Goal: Task Accomplishment & Management: Manage account settings

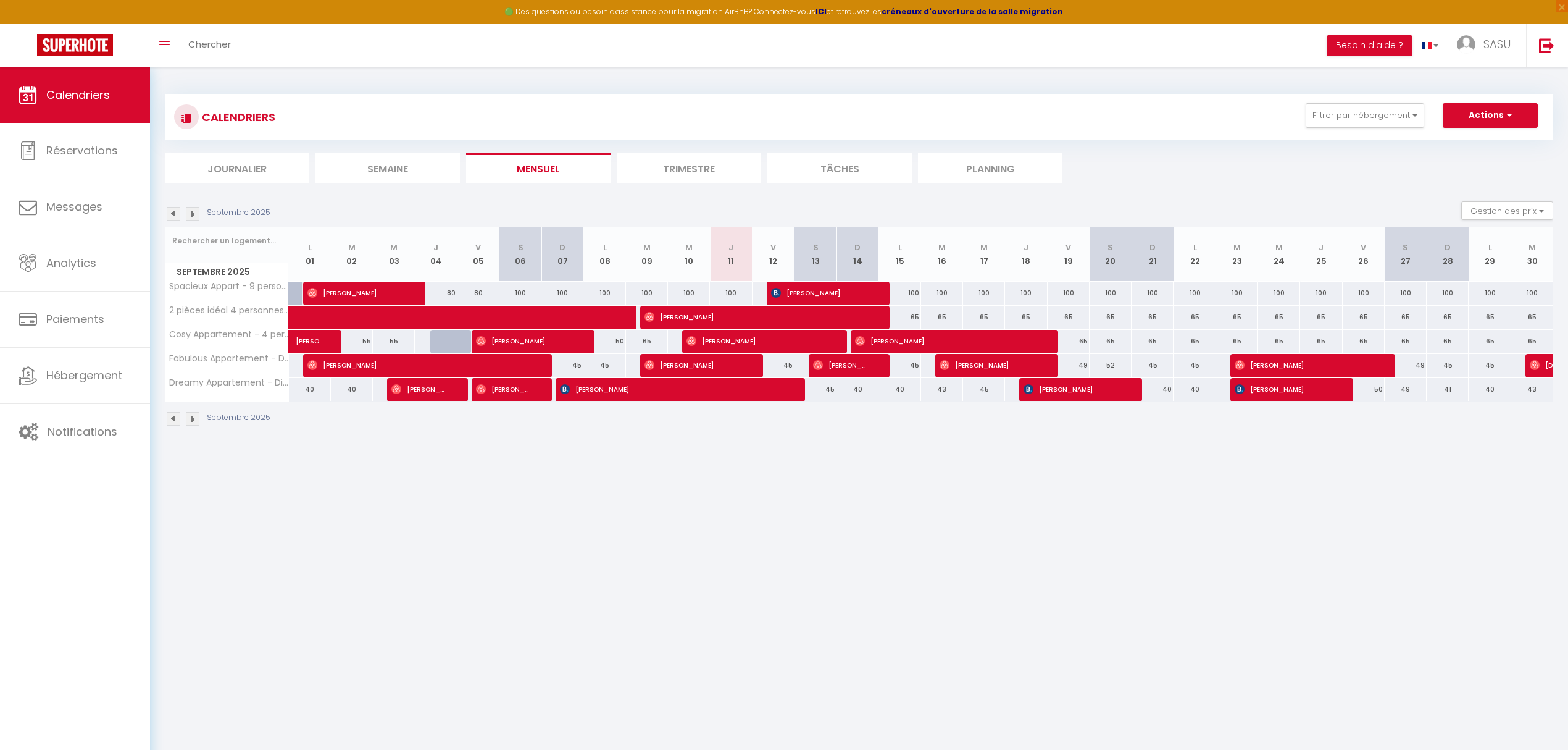
click at [191, 211] on img at bounding box center [192, 213] width 13 height 13
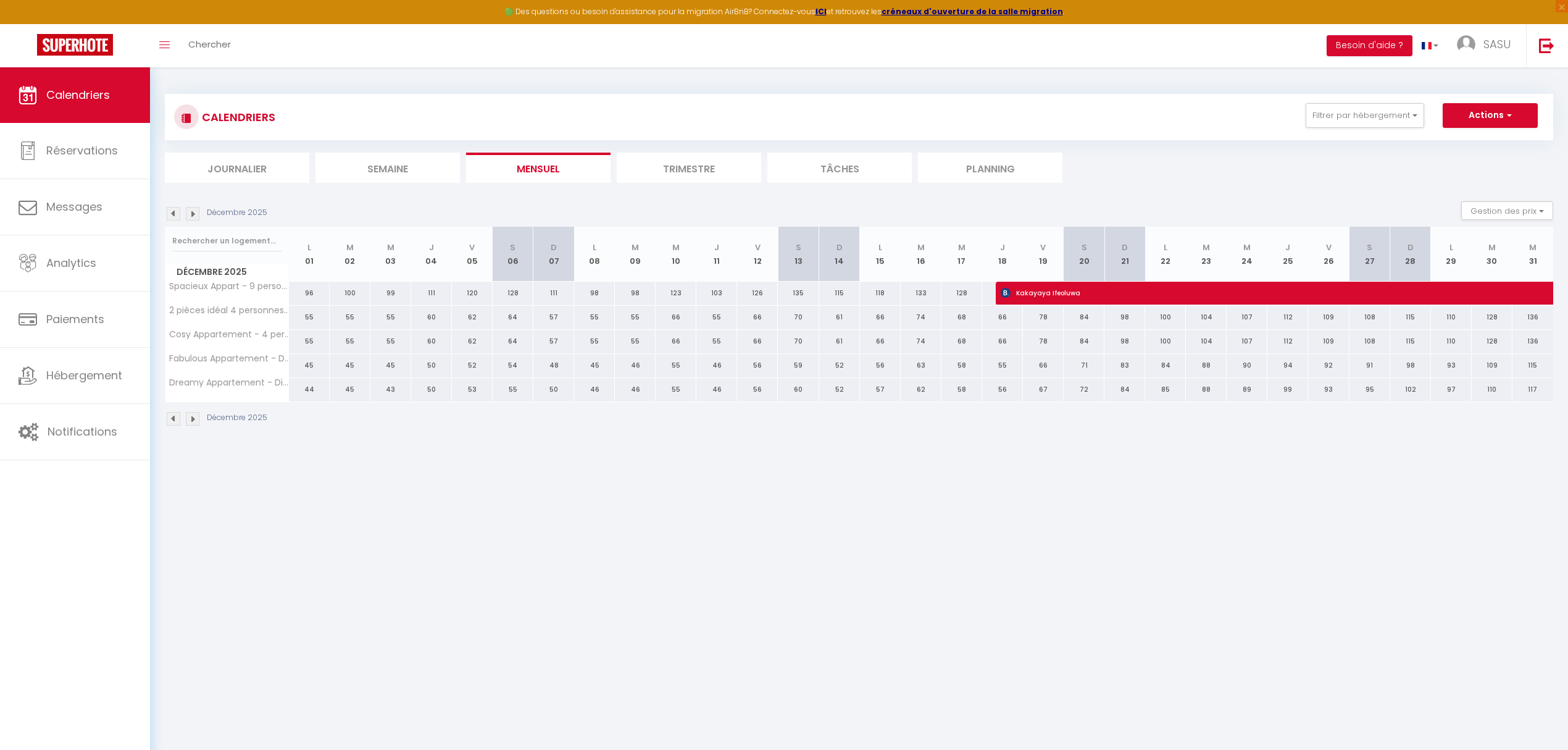
click at [195, 214] on img at bounding box center [192, 213] width 13 height 13
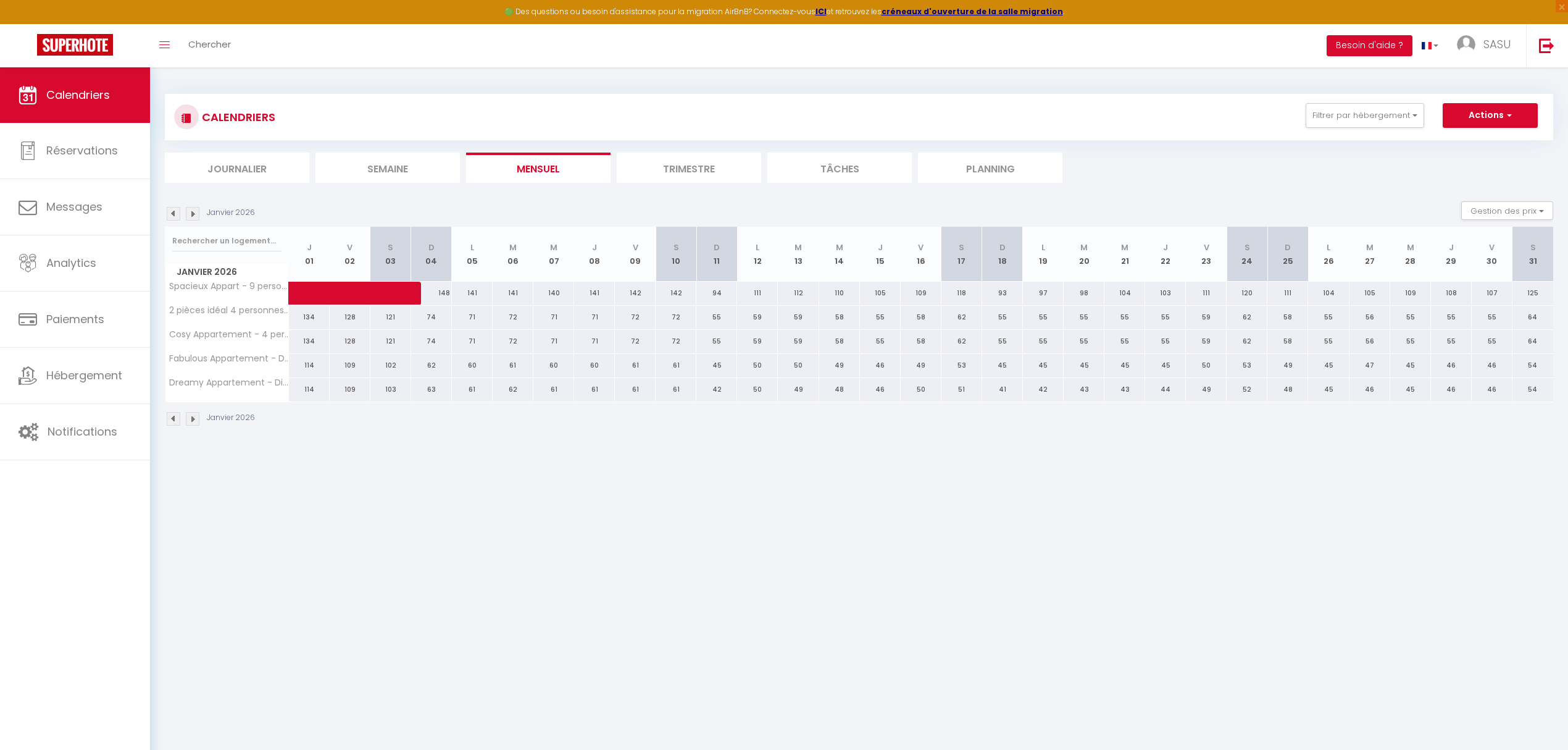
click at [175, 213] on img at bounding box center [174, 213] width 13 height 13
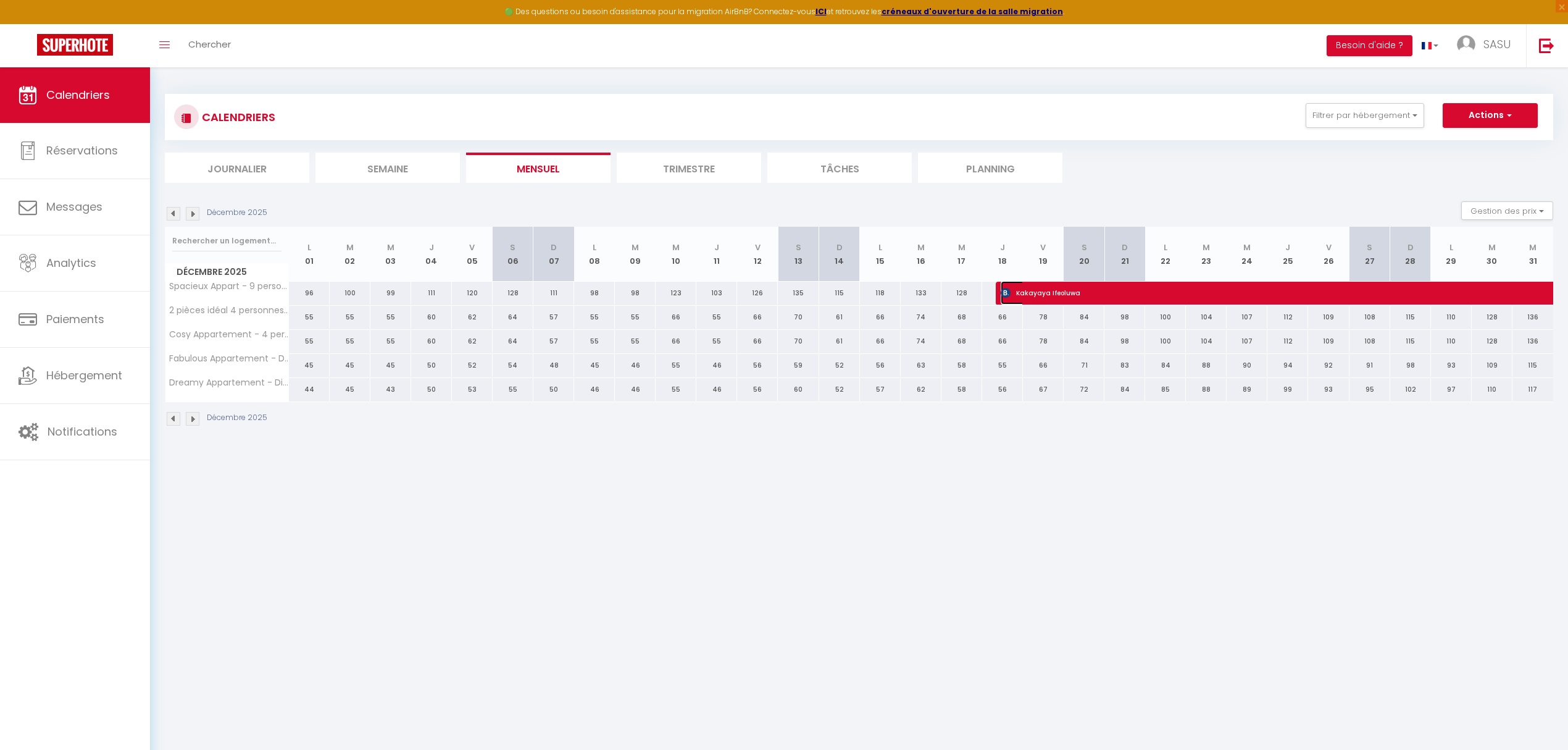
click at [1241, 291] on span "Kakayaya Ifeoluwa" at bounding box center [1241, 292] width 482 height 23
select select "OK"
select select "KO"
select select "0"
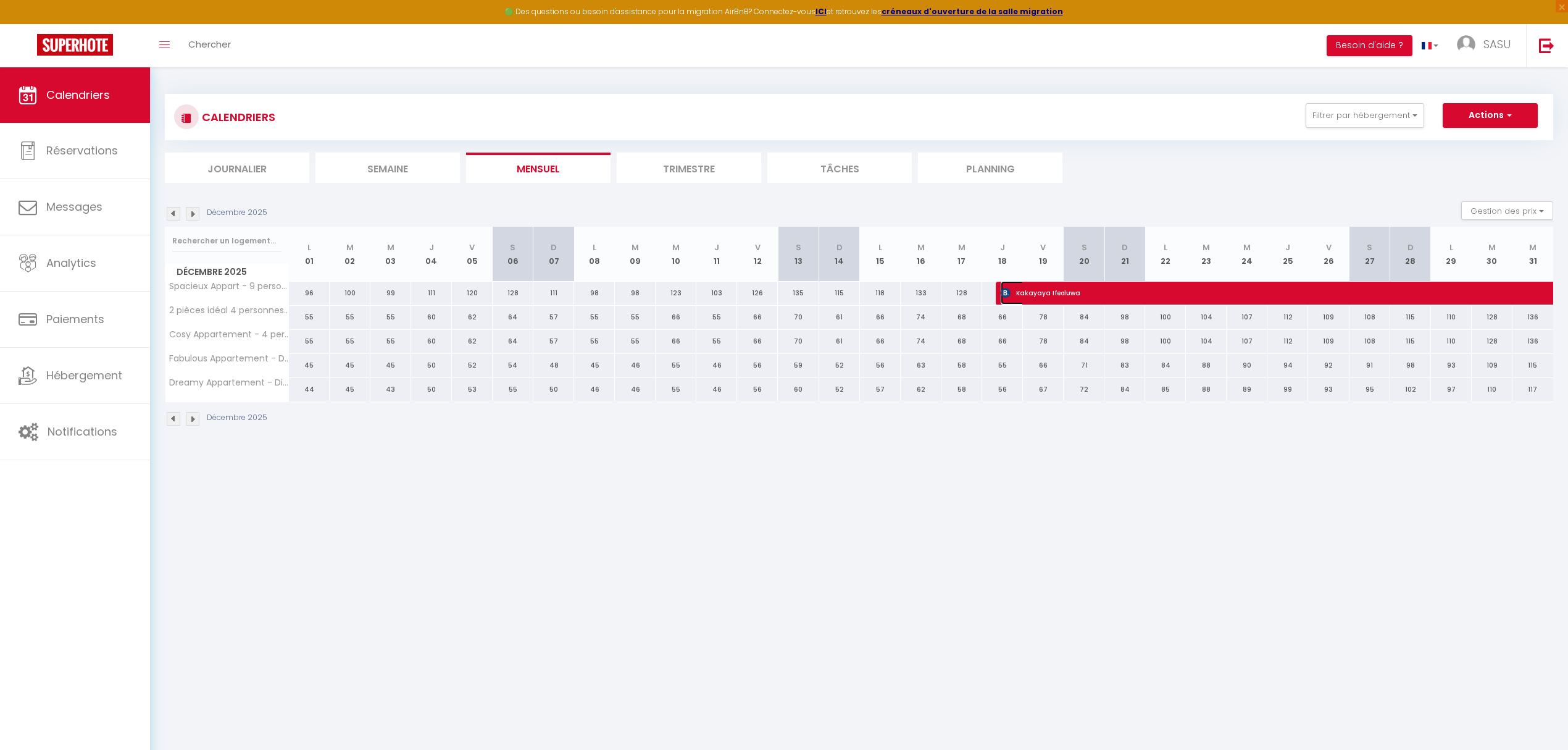
select select "1"
select select
select select "50042"
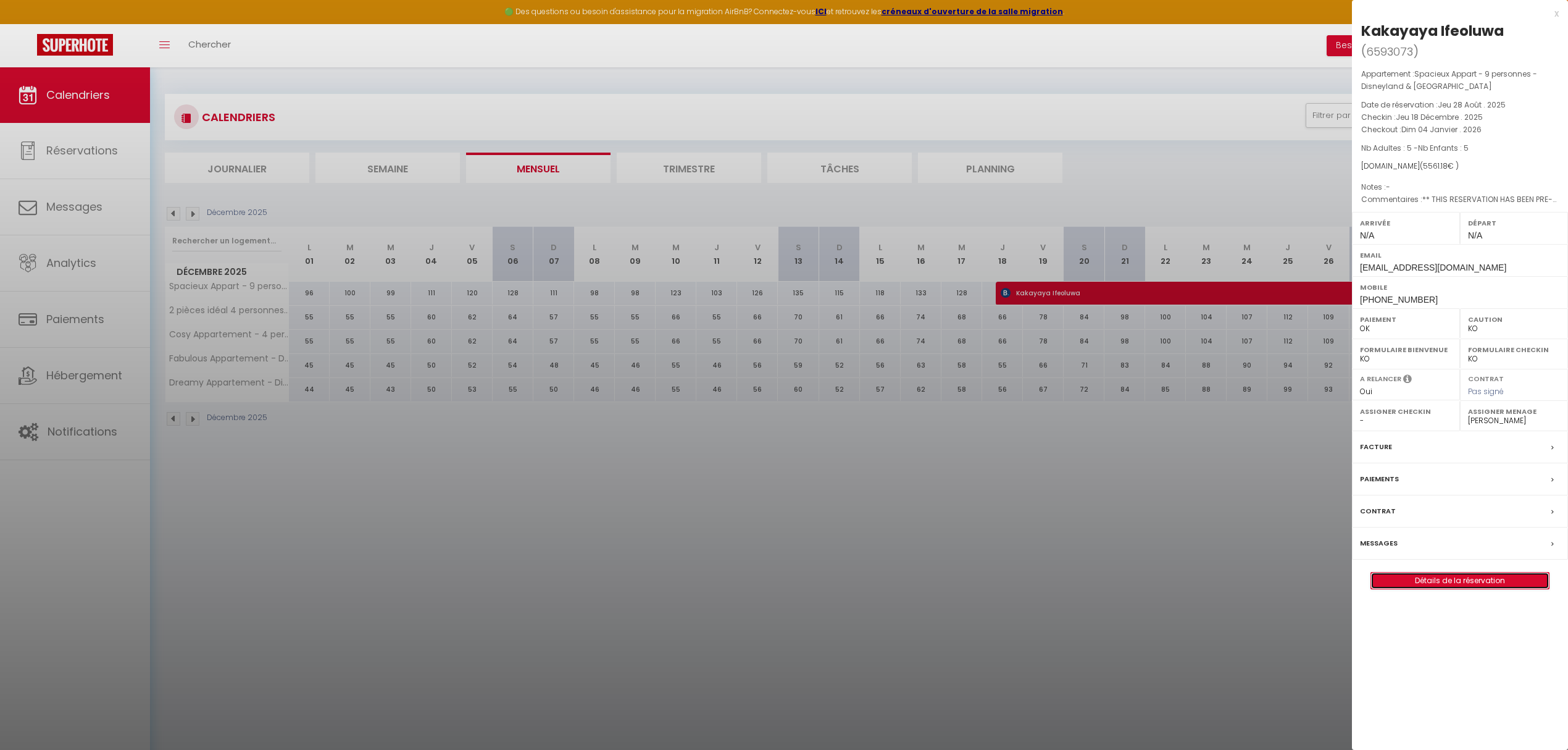
click at [1433, 584] on link "Détails de la réservation" at bounding box center [1459, 580] width 177 height 16
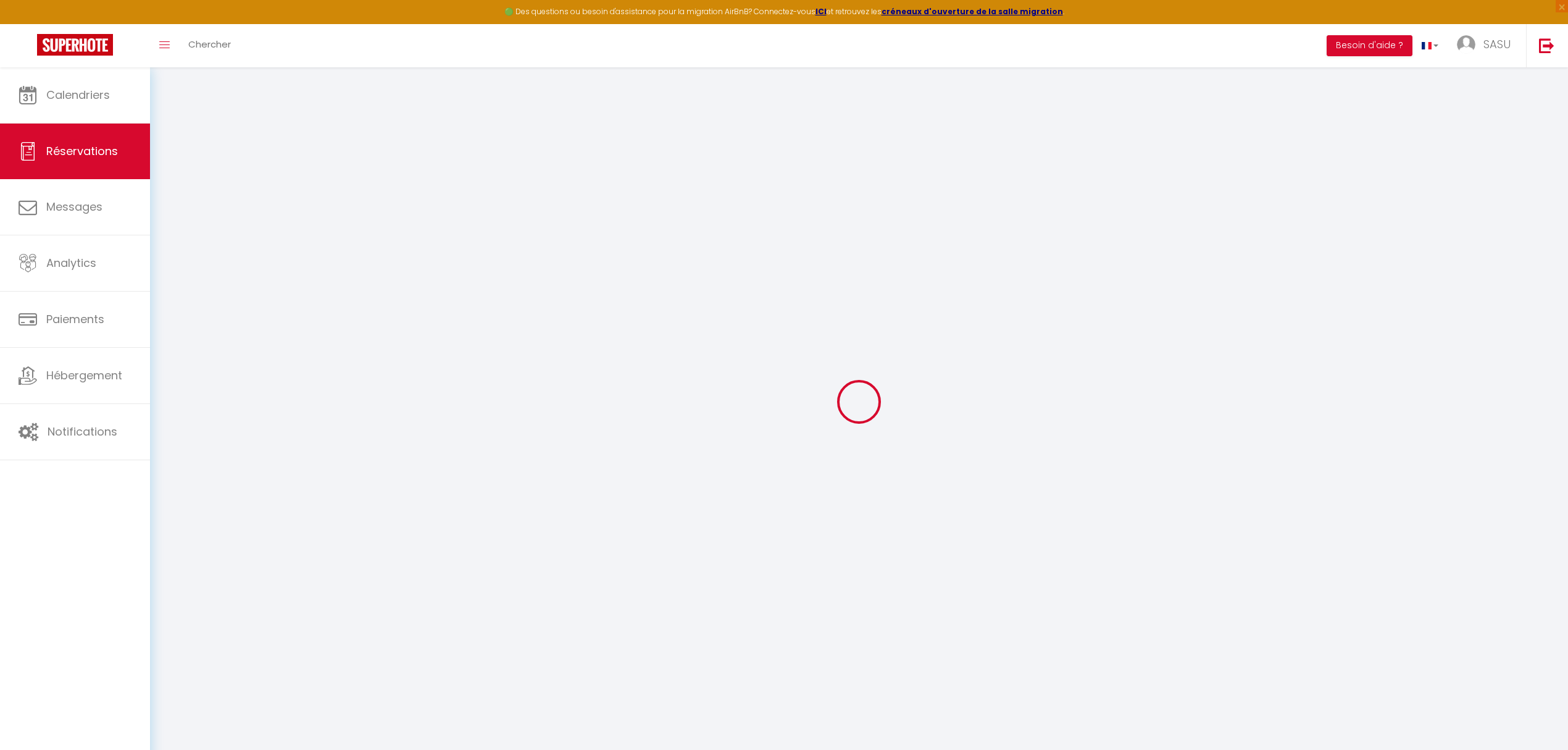
select select
checkbox input "false"
select select
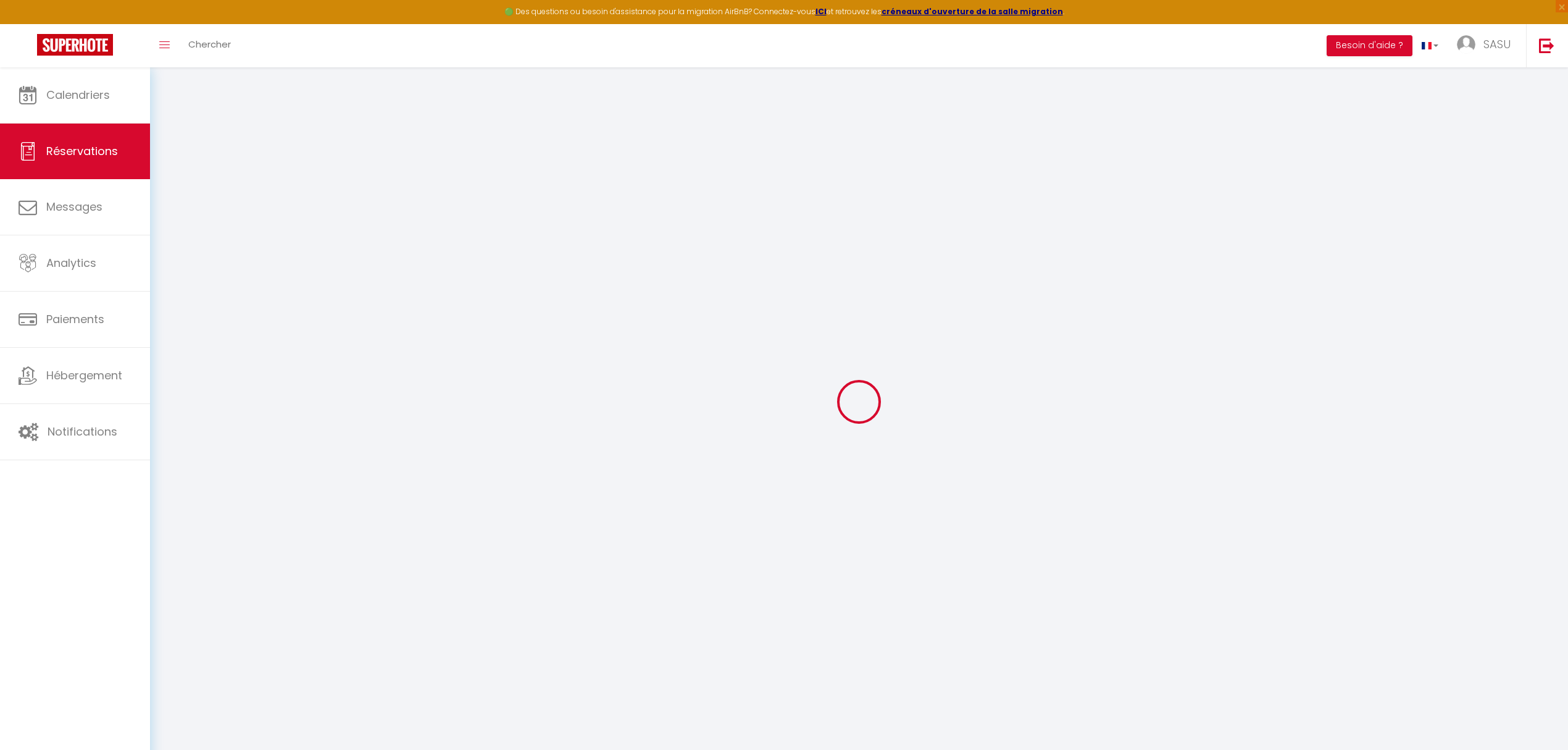
checkbox input "false"
type textarea "** THIS RESERVATION HAS BEEN PRE-PAID ** BOOKING NOTE : Payment charge is EUR 7…"
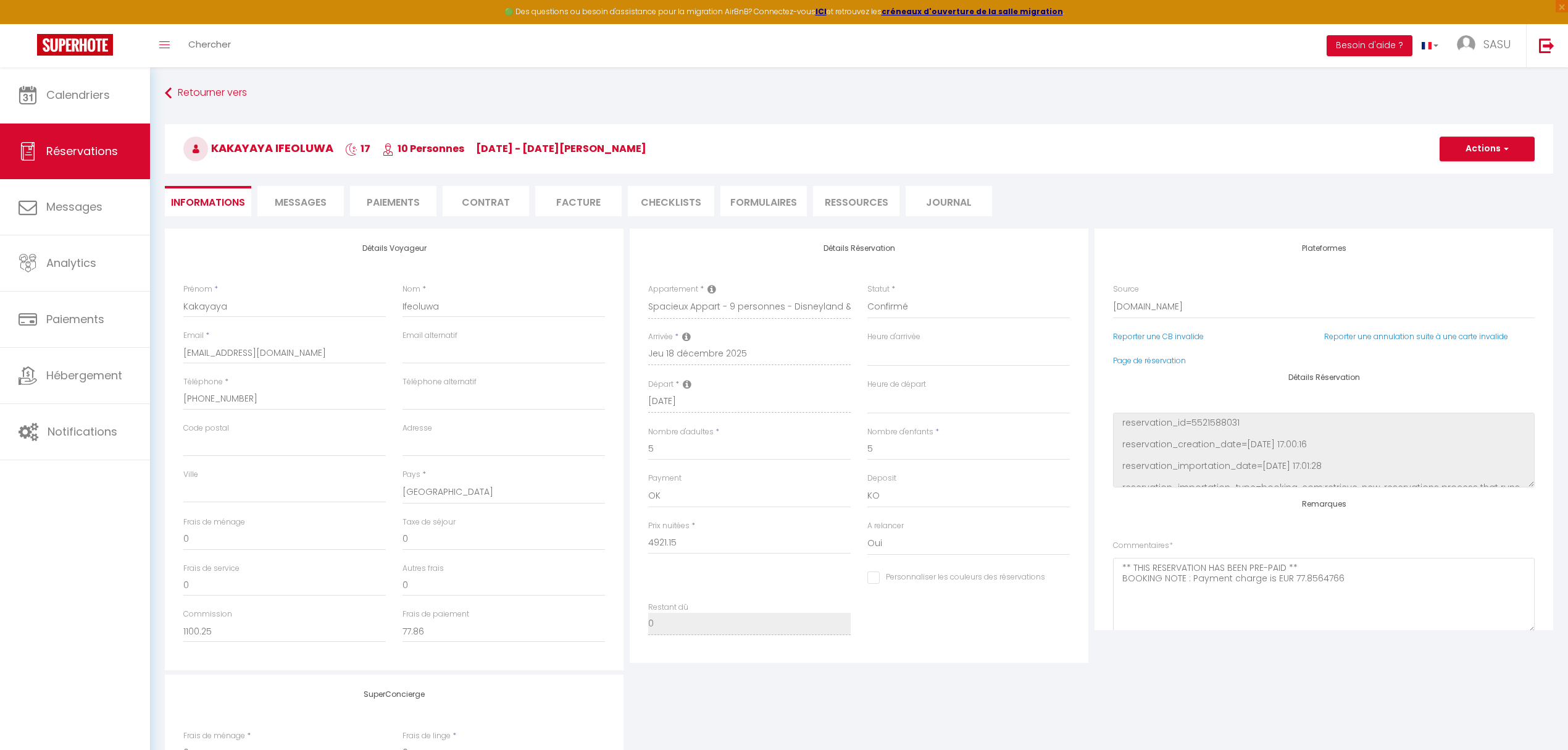
type input "80"
type input "560.03"
select select
checkbox input "false"
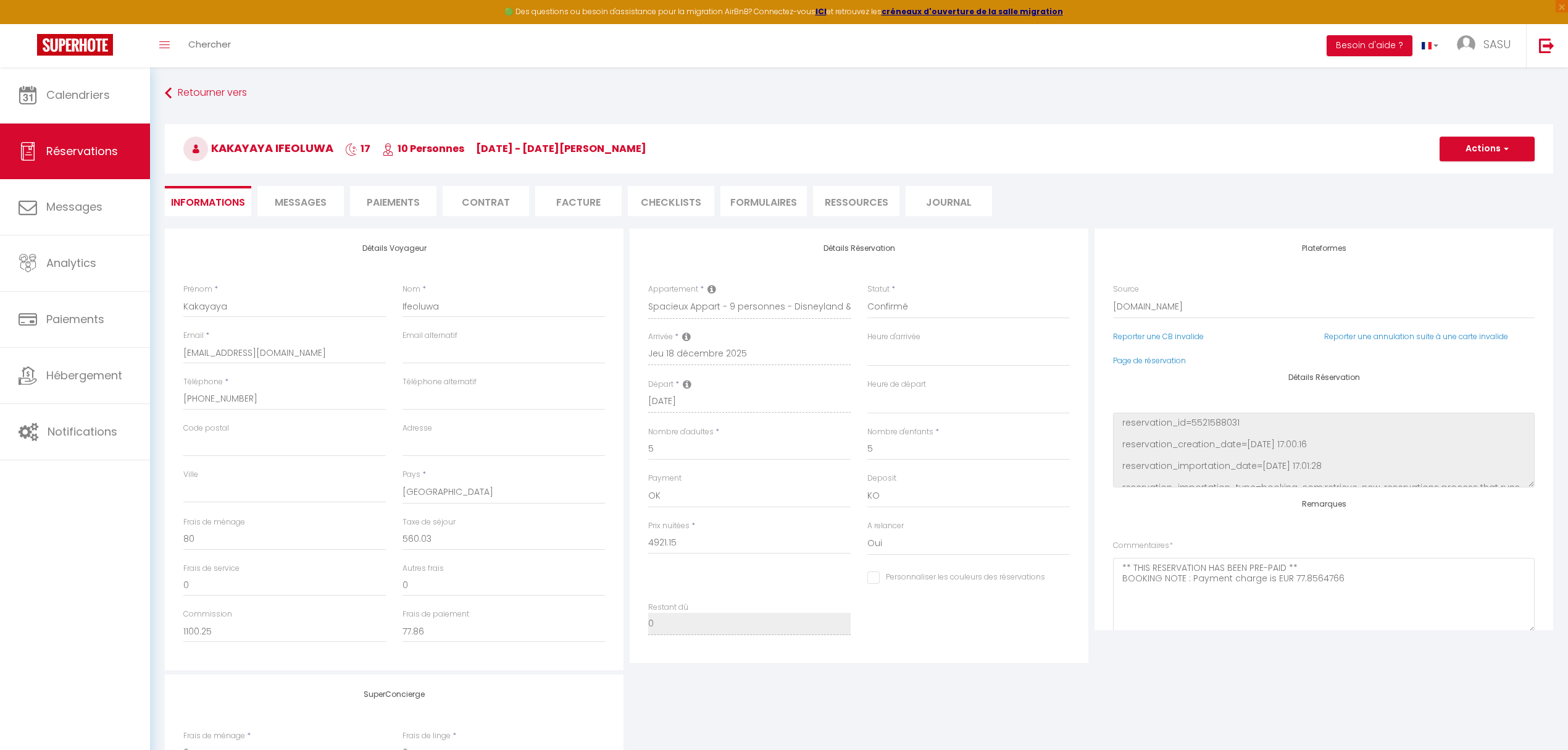
select select
click at [312, 207] on span "Messages" at bounding box center [300, 202] width 52 height 14
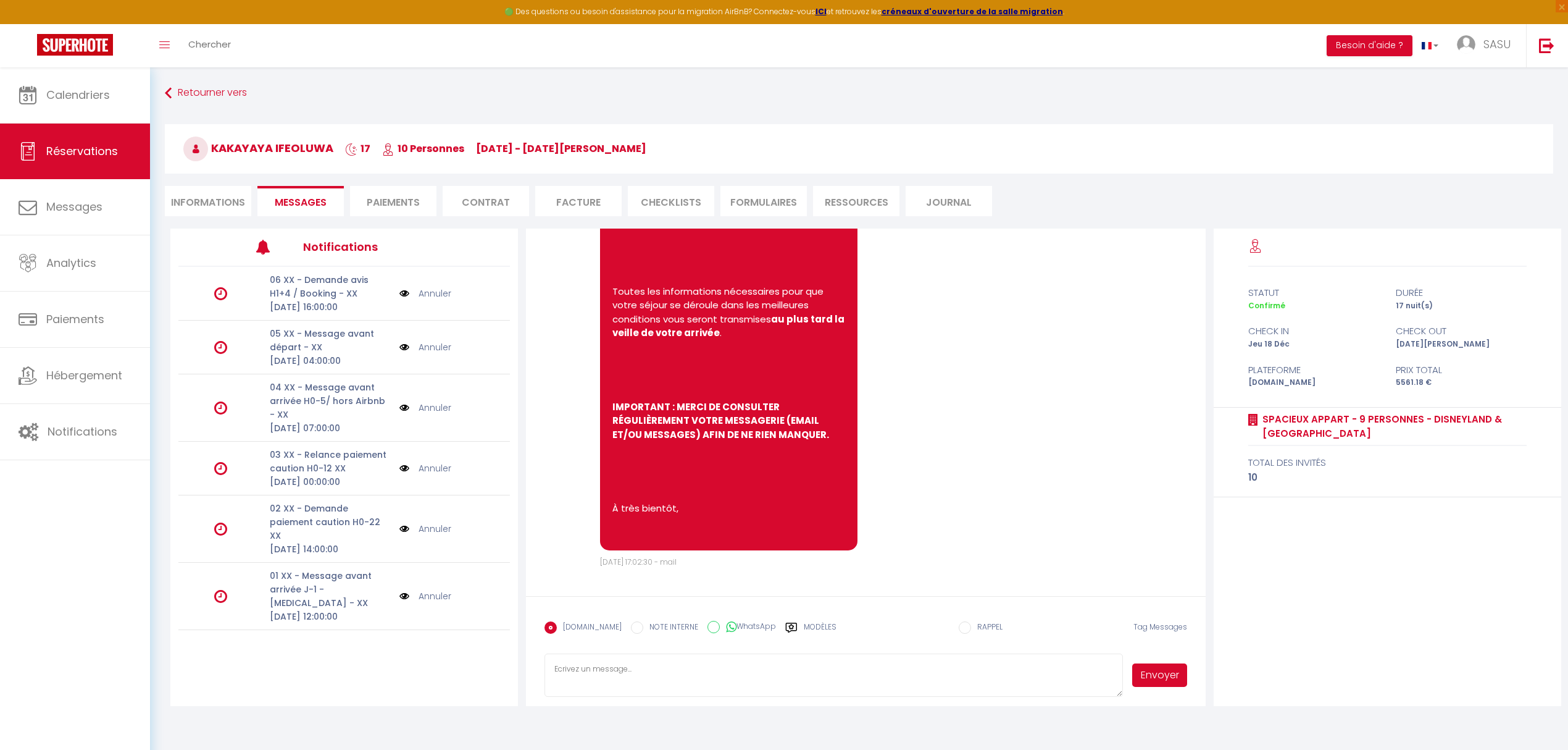
click at [571, 198] on li "Facture" at bounding box center [578, 201] width 86 height 30
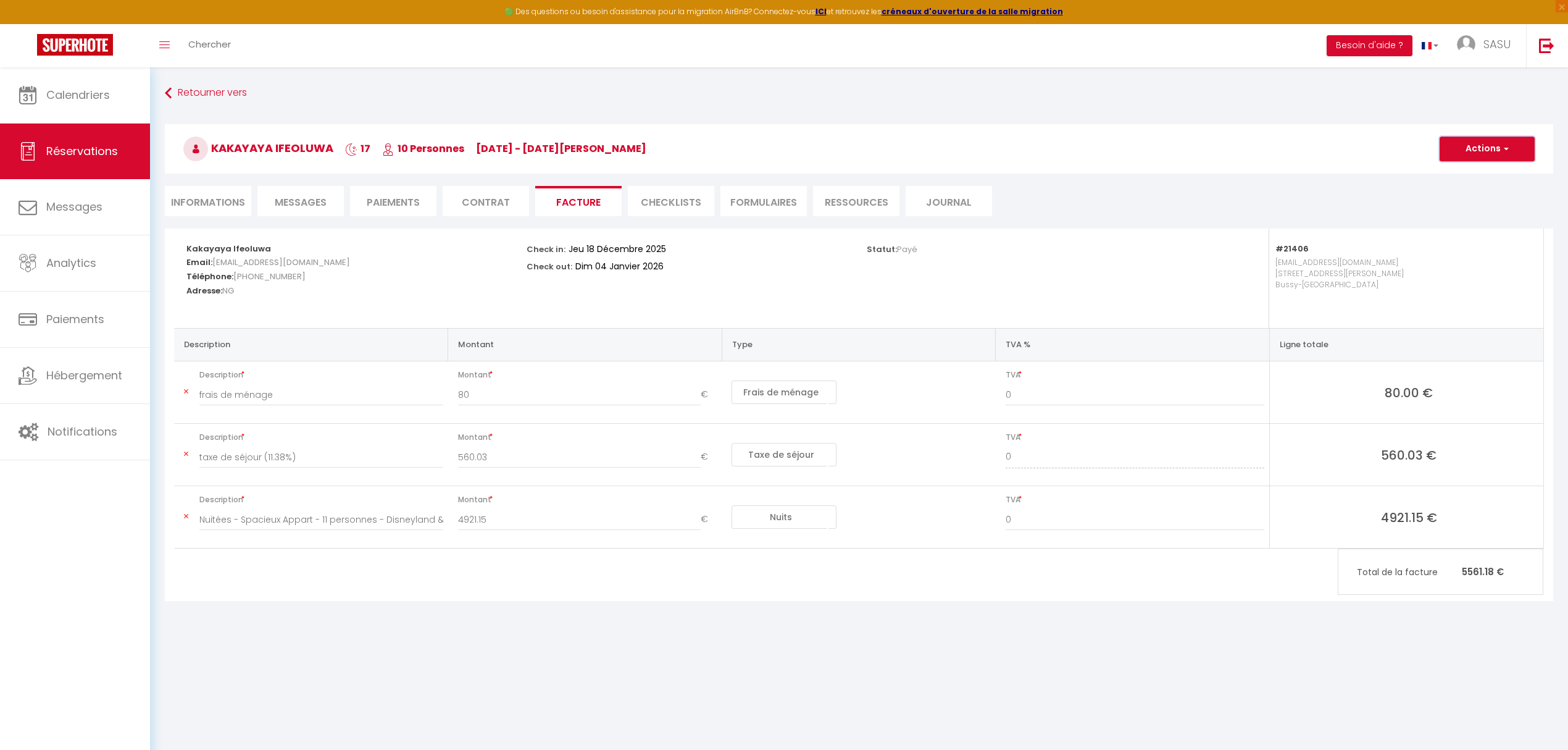
click at [1519, 142] on button "Actions" at bounding box center [1486, 148] width 95 height 24
click at [1453, 194] on link "Aperçu et éditer" at bounding box center [1477, 191] width 104 height 16
click at [89, 82] on link "Calendriers" at bounding box center [75, 95] width 150 height 55
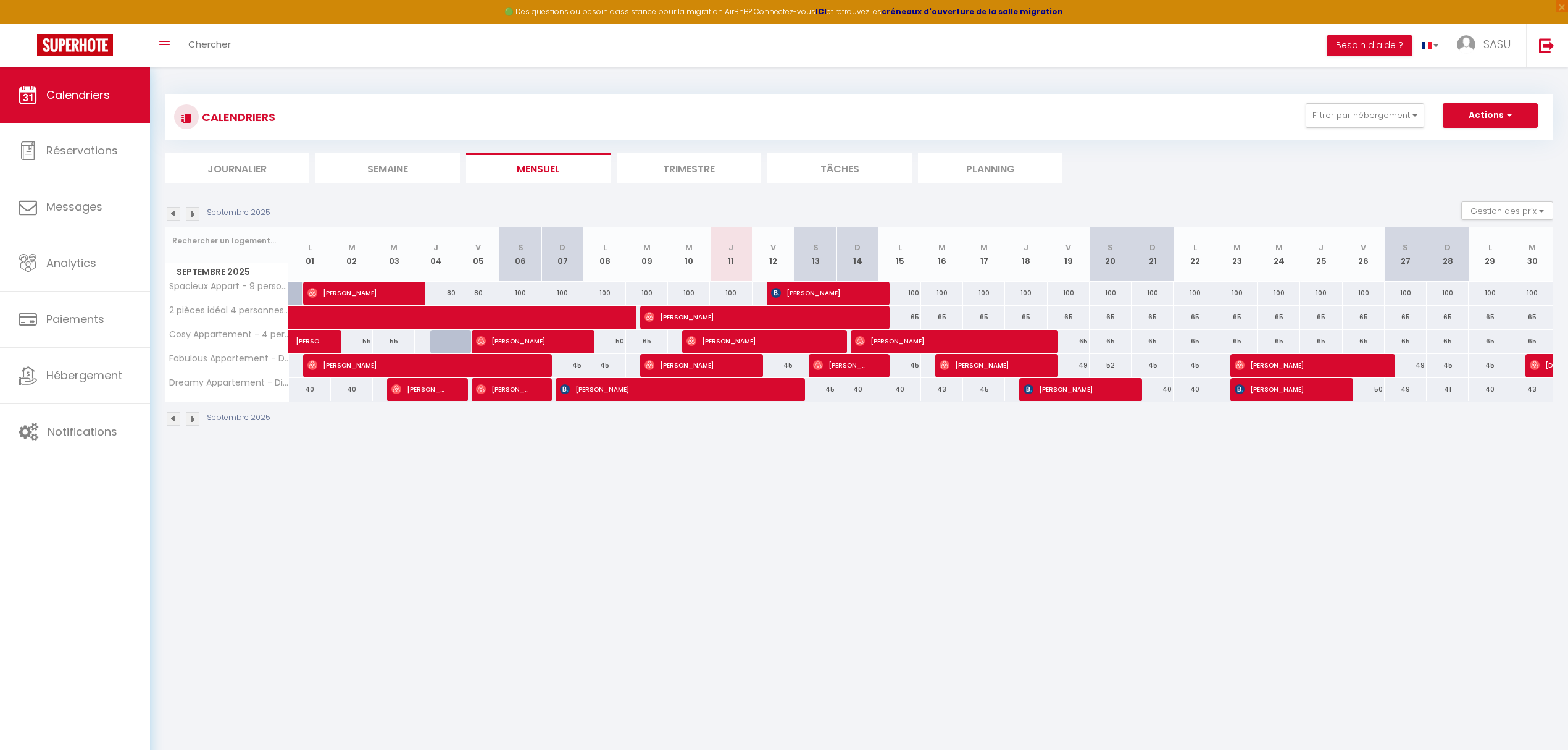
click at [191, 215] on img at bounding box center [192, 213] width 13 height 13
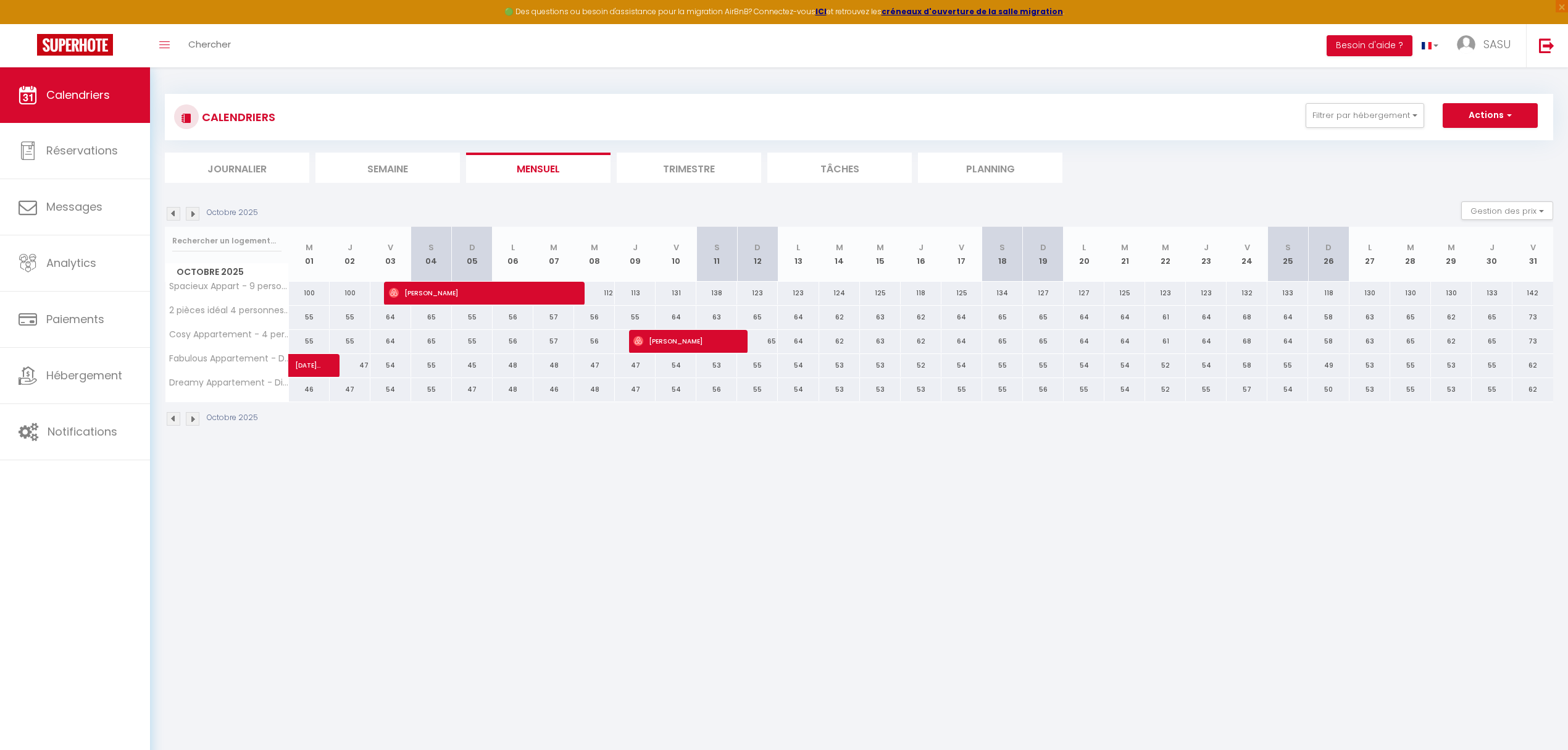
click at [191, 215] on img at bounding box center [192, 213] width 13 height 13
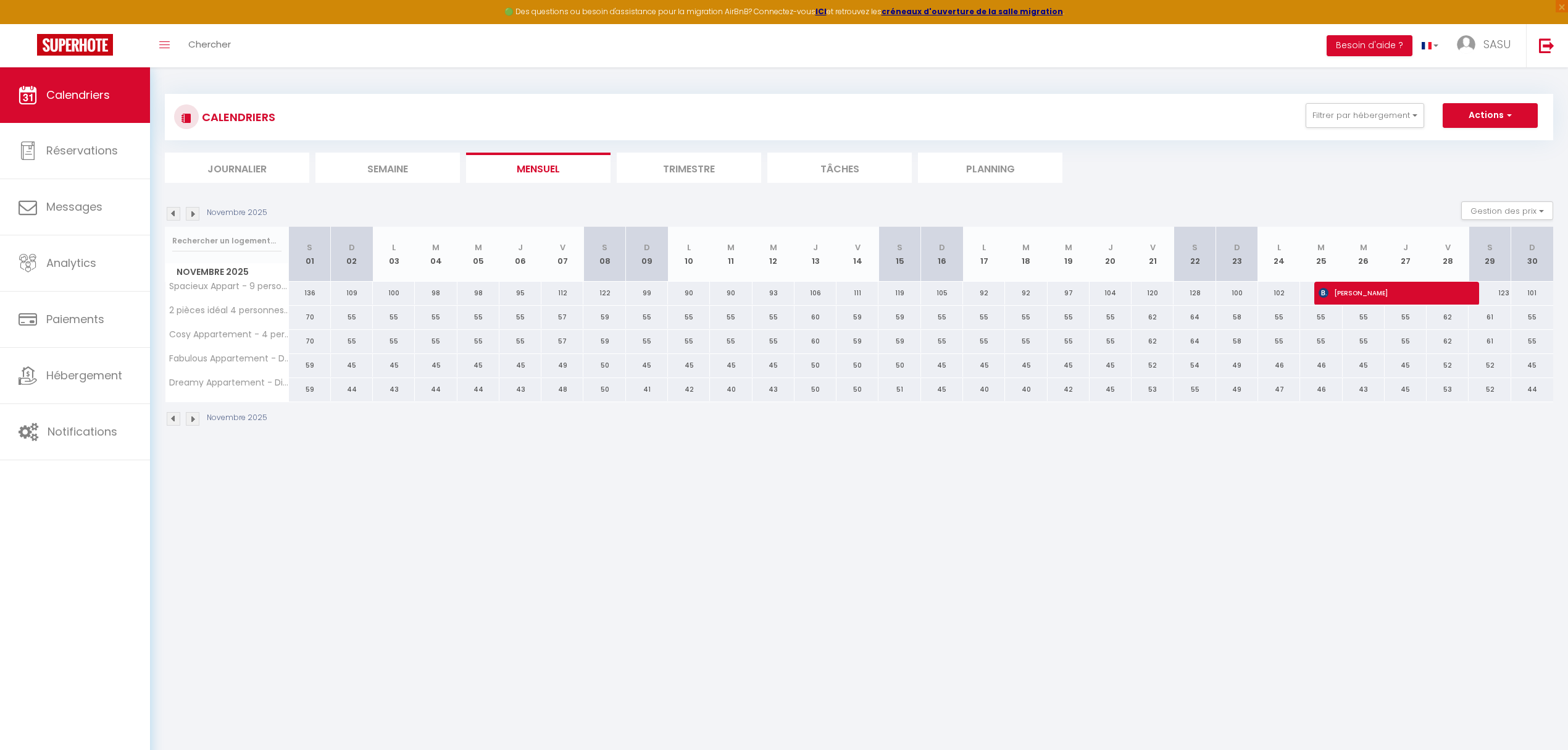
click at [191, 215] on img at bounding box center [192, 213] width 13 height 13
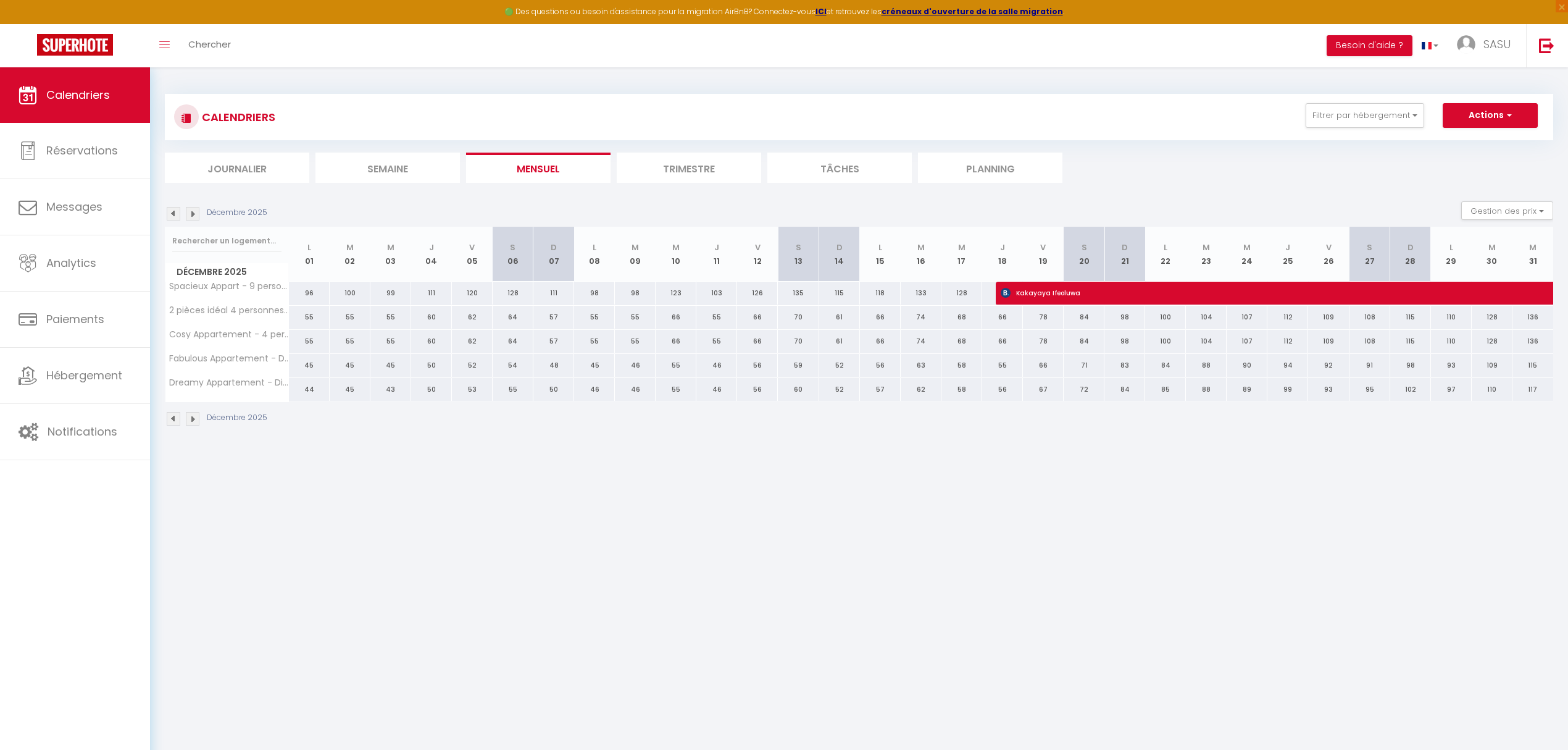
click at [191, 215] on img at bounding box center [192, 213] width 13 height 13
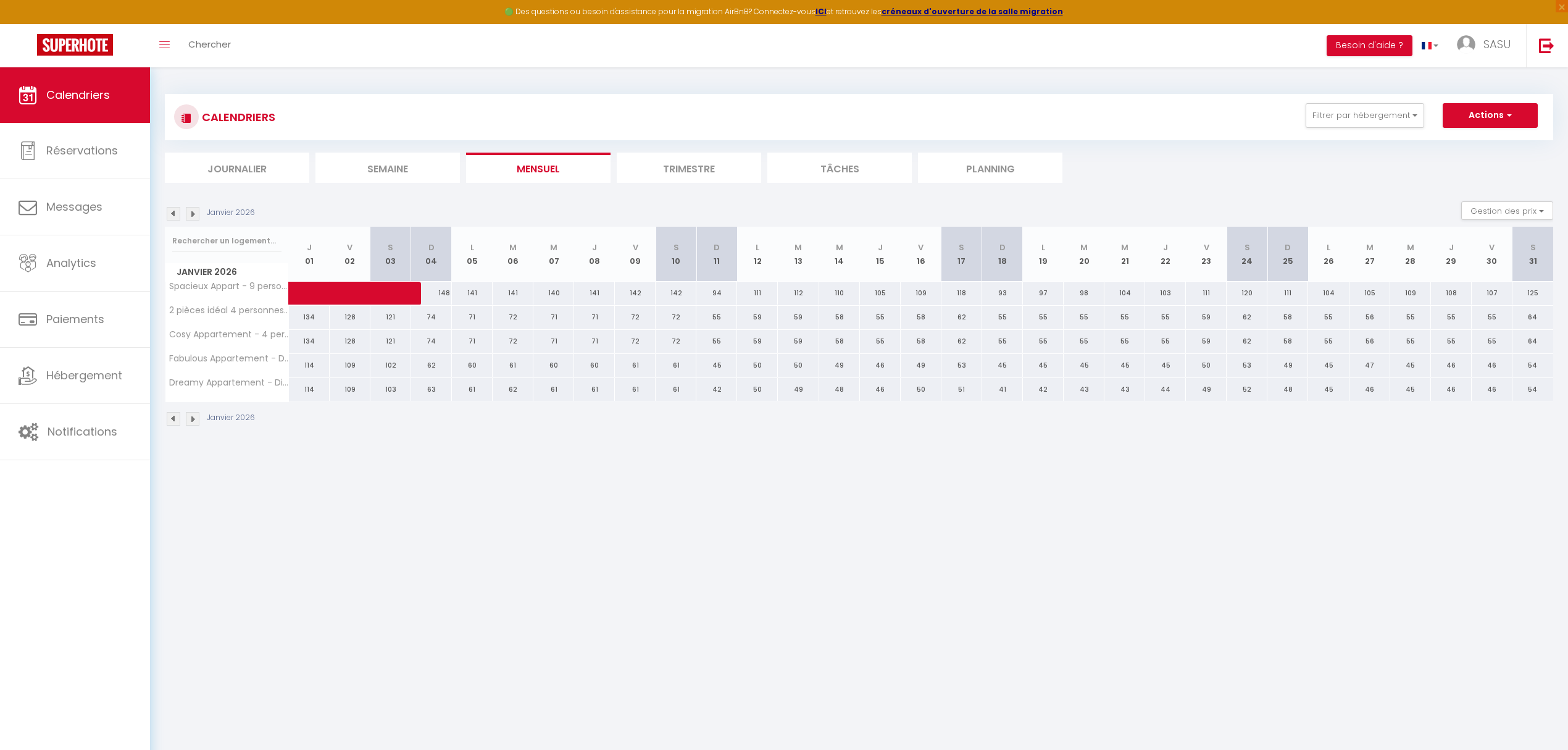
click at [191, 215] on img at bounding box center [192, 213] width 13 height 13
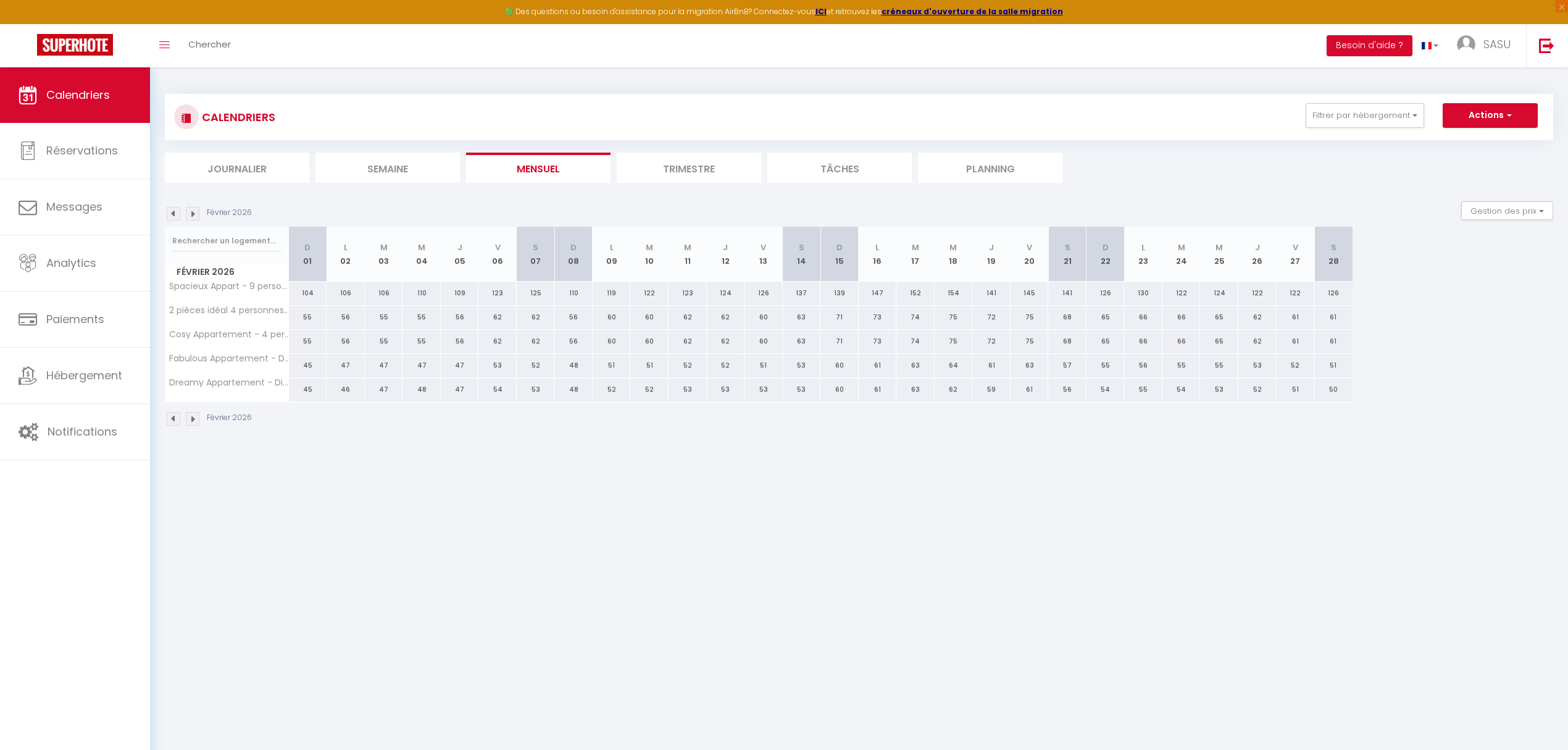
click at [191, 215] on img at bounding box center [192, 213] width 13 height 13
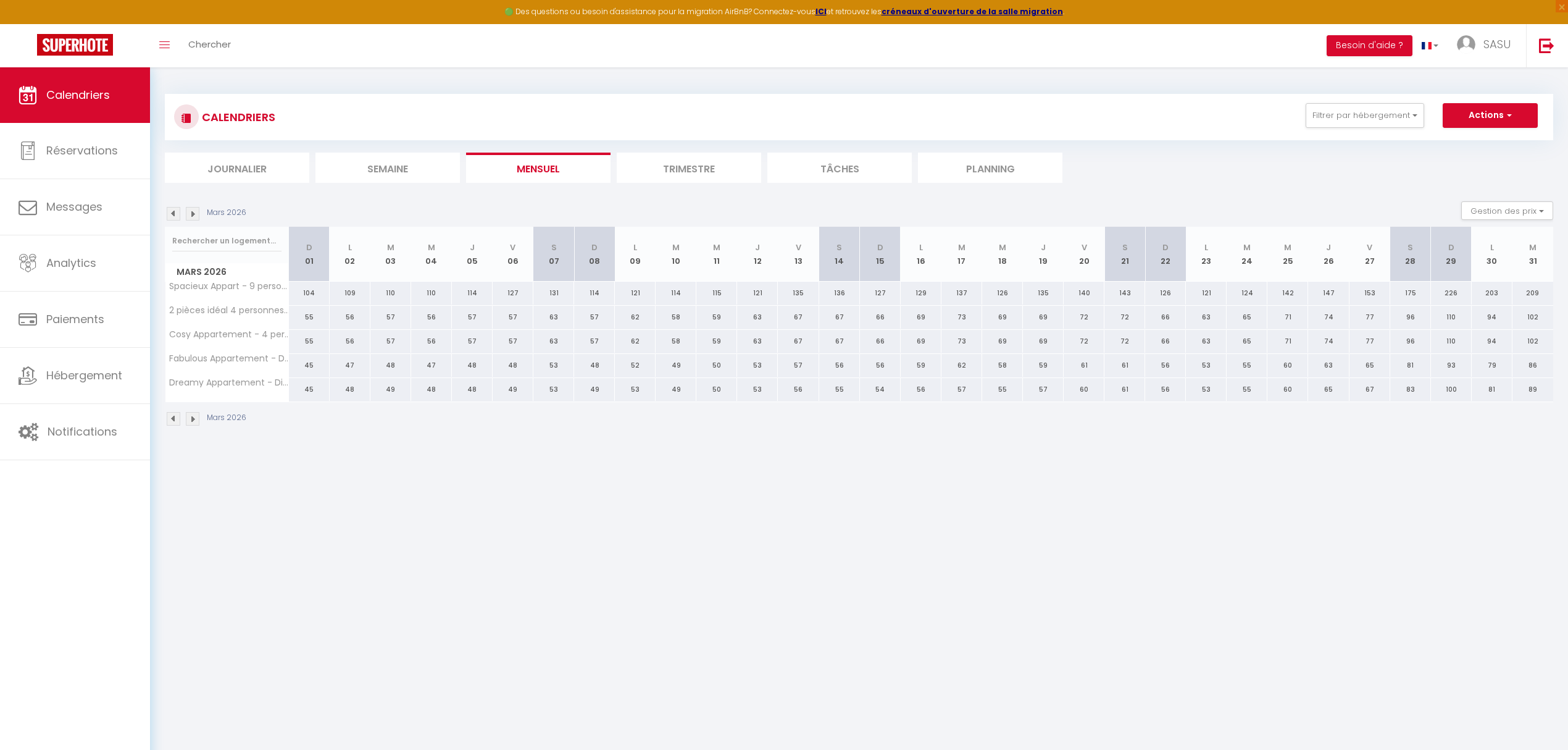
click at [191, 215] on img at bounding box center [192, 213] width 13 height 13
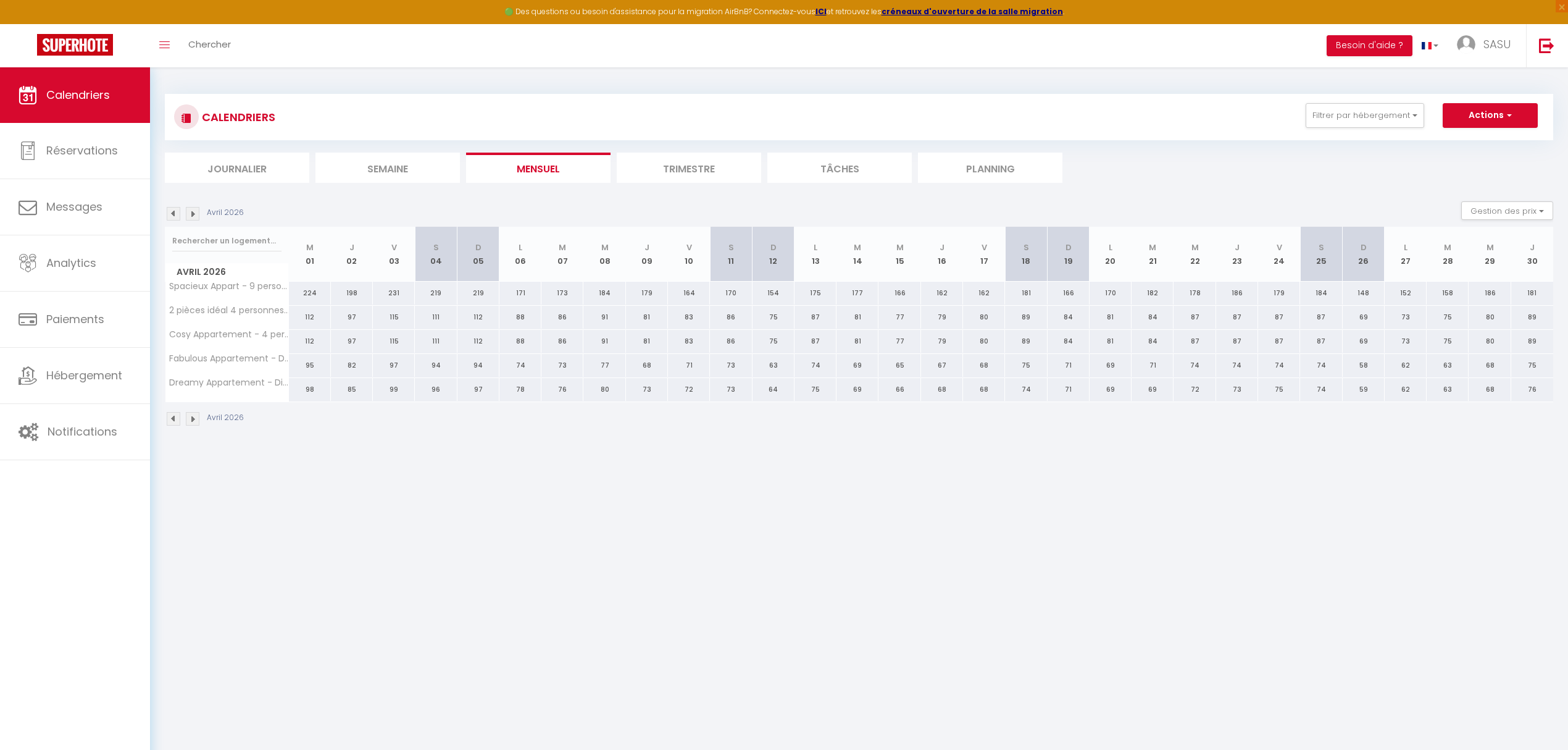
click at [191, 215] on img at bounding box center [192, 213] width 13 height 13
